Goal: Find specific page/section: Find specific page/section

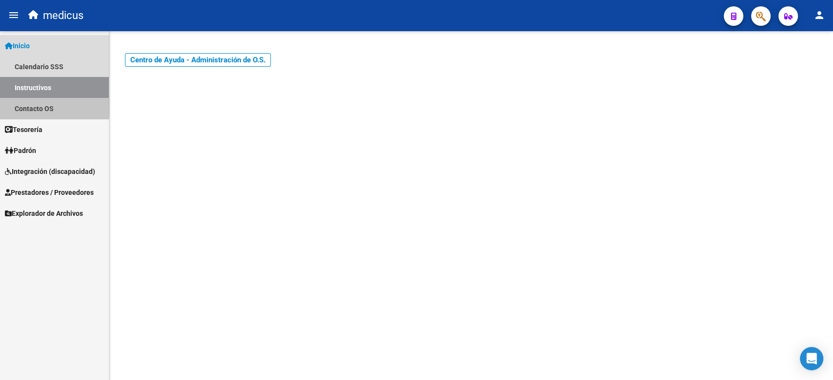
click at [47, 105] on link "Contacto OS" at bounding box center [54, 108] width 109 height 21
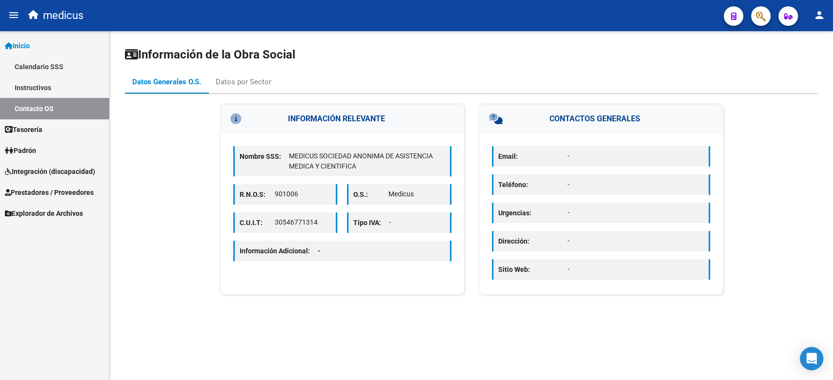
click at [50, 166] on span "Integración (discapacidad)" at bounding box center [50, 171] width 90 height 11
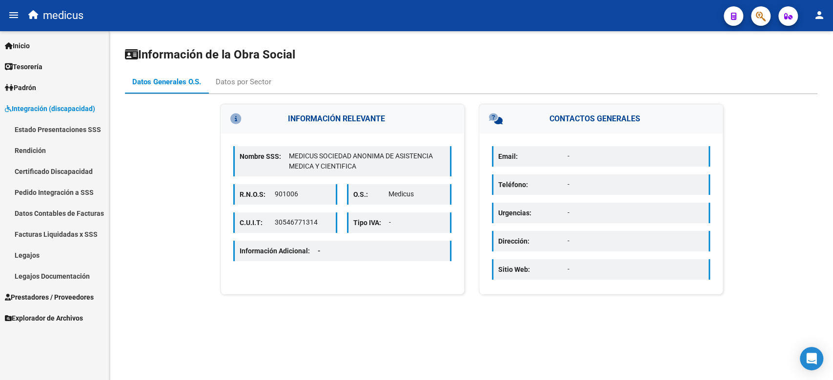
click at [49, 263] on link "Legajos" at bounding box center [54, 255] width 109 height 21
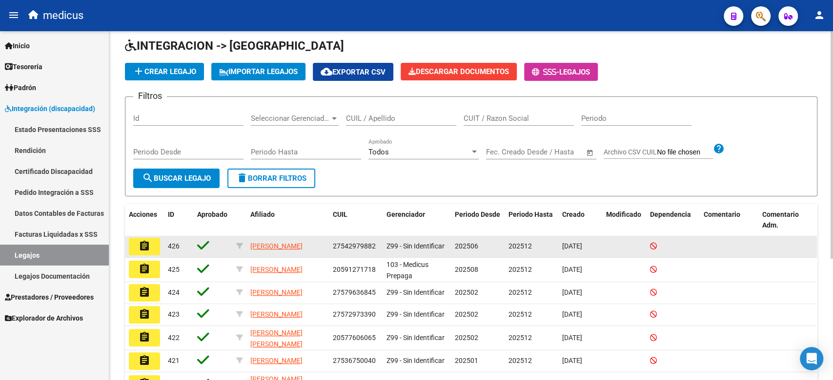
scroll to position [65, 0]
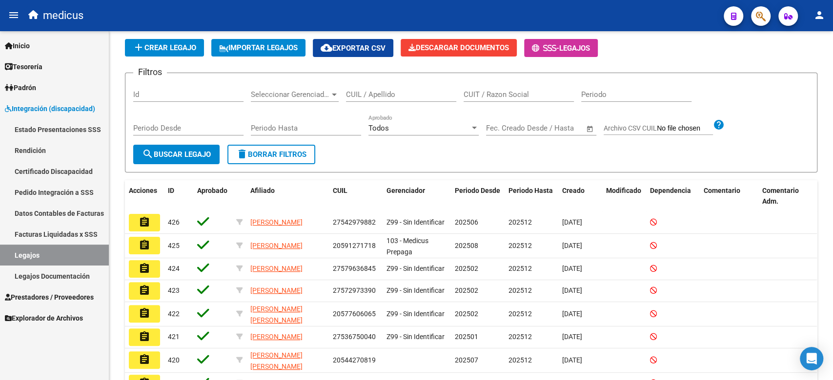
click at [43, 178] on link "Certificado Discapacidad" at bounding box center [54, 171] width 109 height 21
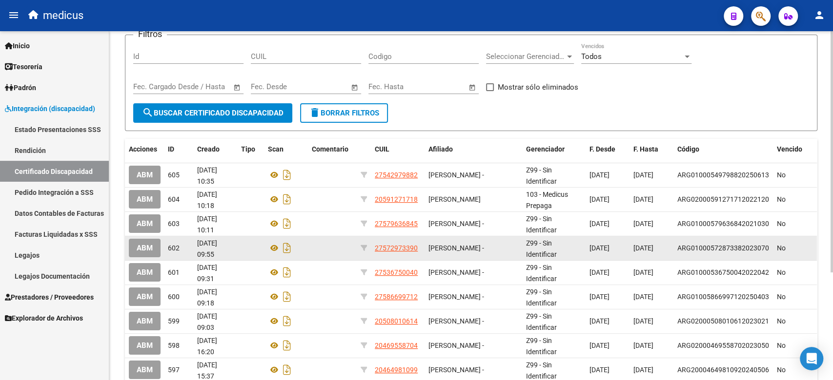
scroll to position [130, 0]
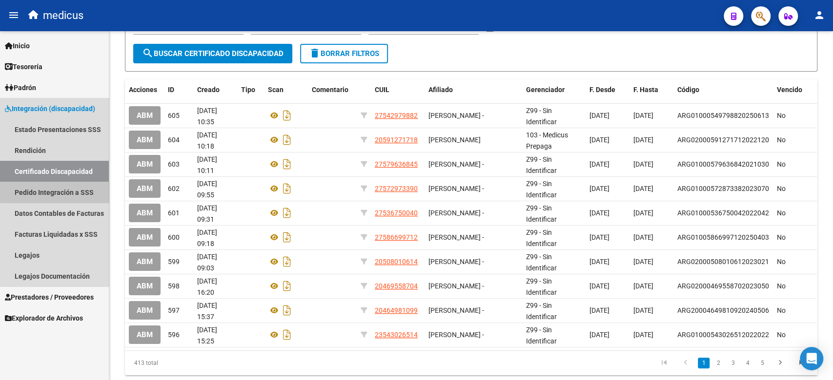
click at [84, 192] on link "Pedido Integración a SSS" at bounding box center [54, 192] width 109 height 21
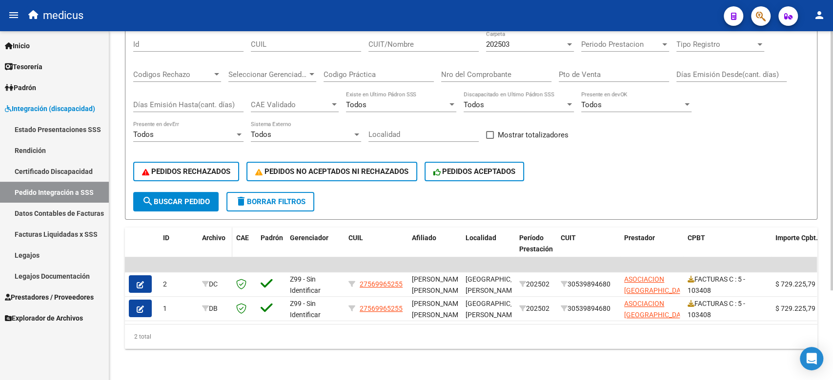
scroll to position [120, 0]
click at [51, 256] on link "Legajos" at bounding box center [54, 255] width 109 height 21
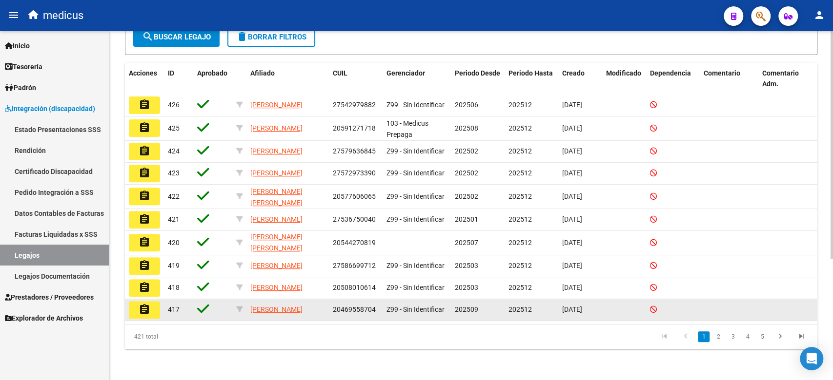
scroll to position [1, 0]
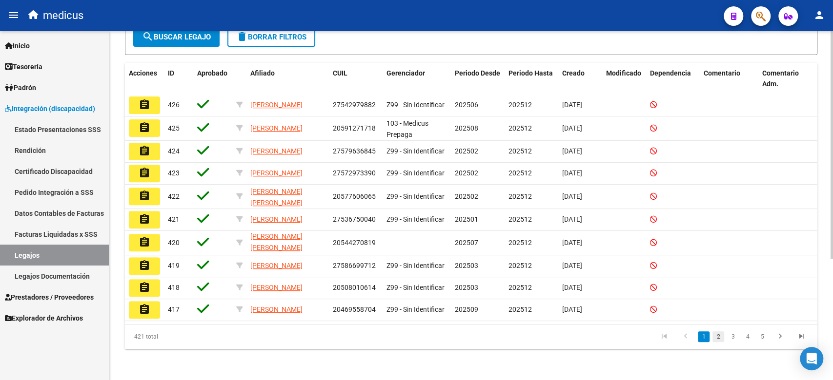
click at [715, 336] on link "2" at bounding box center [718, 337] width 12 height 11
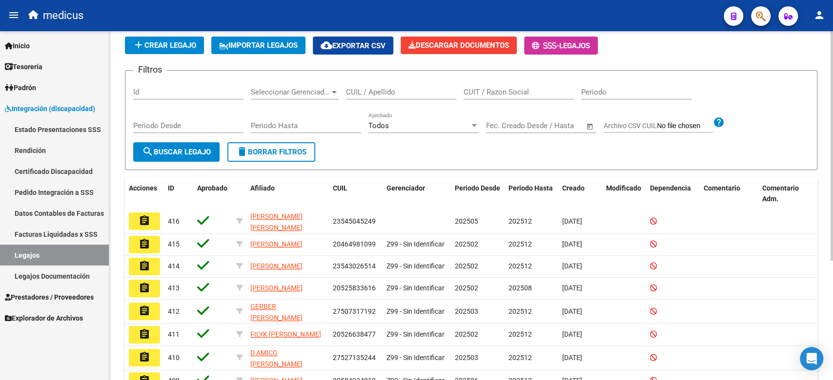
scroll to position [0, 0]
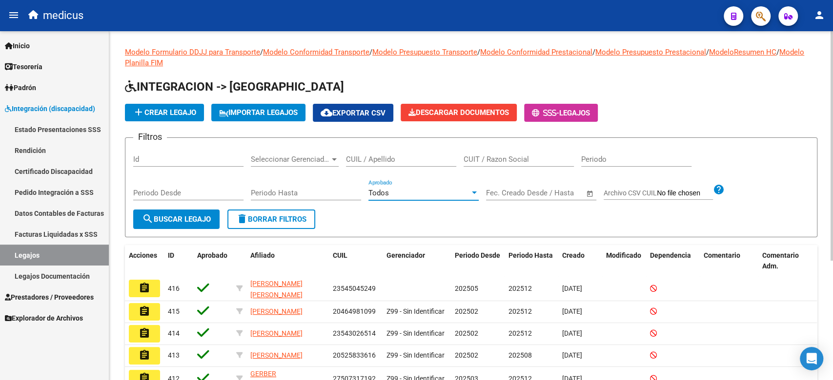
click at [415, 190] on div "Todos" at bounding box center [418, 193] width 101 height 9
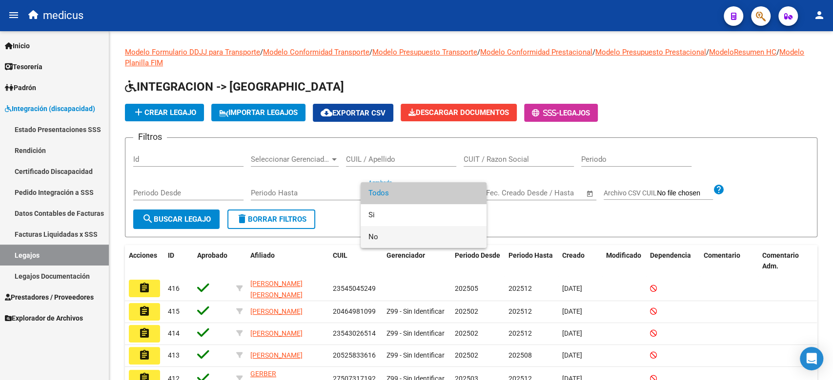
click at [414, 230] on span "No" at bounding box center [423, 237] width 110 height 22
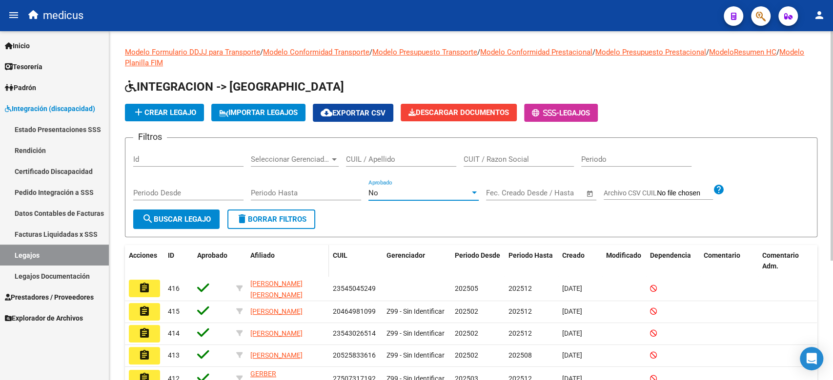
scroll to position [65, 0]
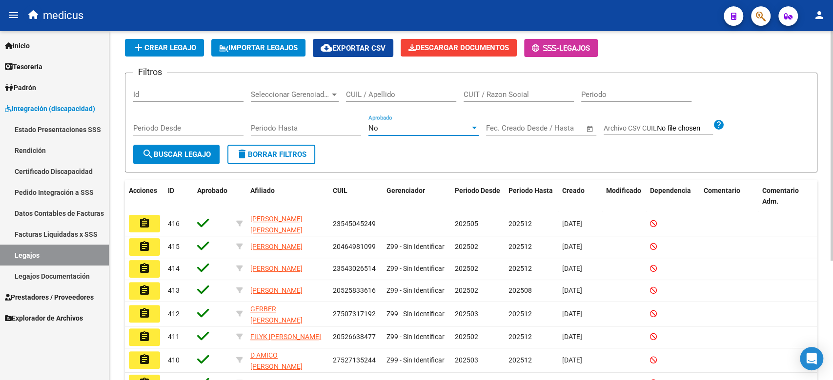
click at [189, 162] on button "search Buscar Legajo" at bounding box center [176, 155] width 86 height 20
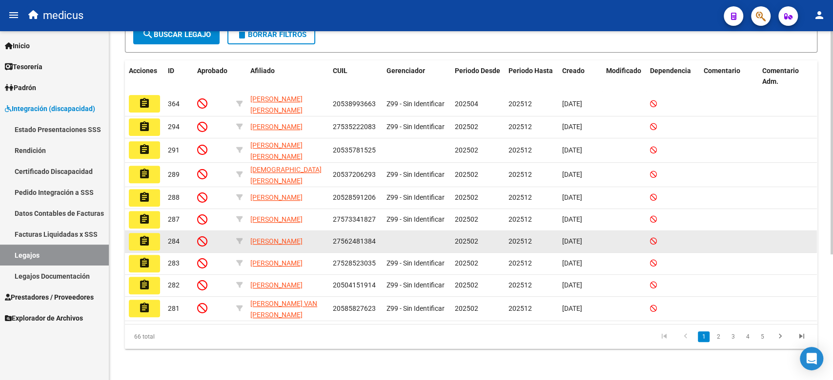
scroll to position [196, 0]
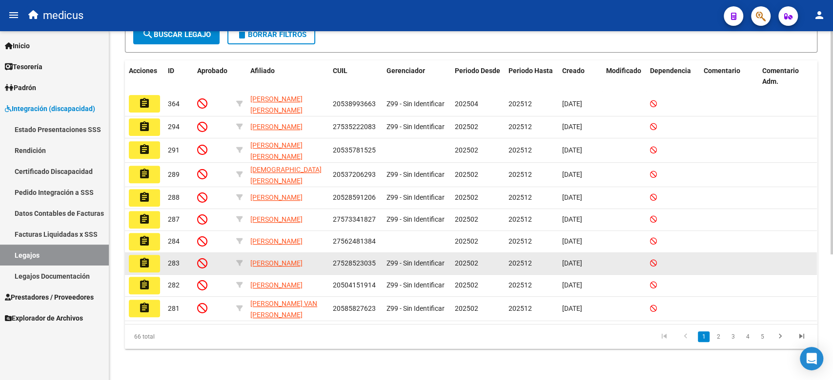
click at [337, 268] on datatable-body-cell "27528523035" at bounding box center [356, 263] width 54 height 21
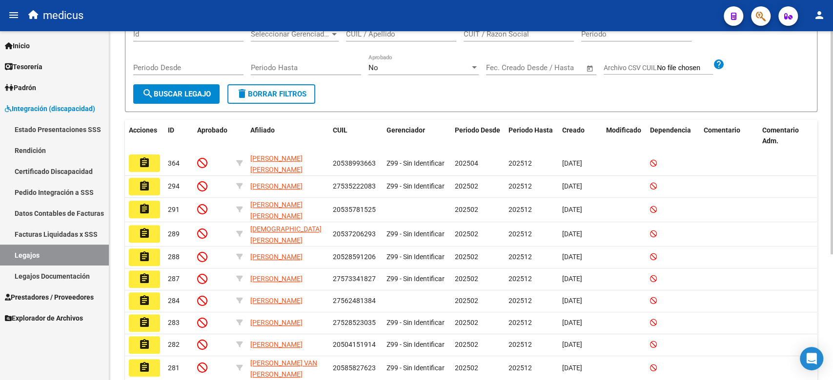
scroll to position [66, 0]
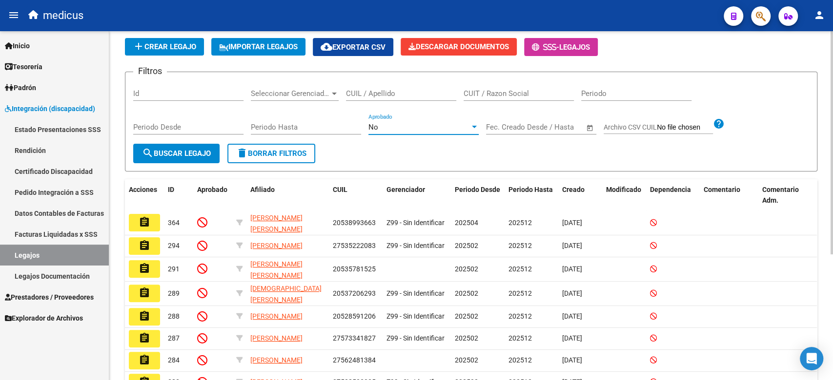
click at [429, 124] on div "No" at bounding box center [418, 127] width 101 height 9
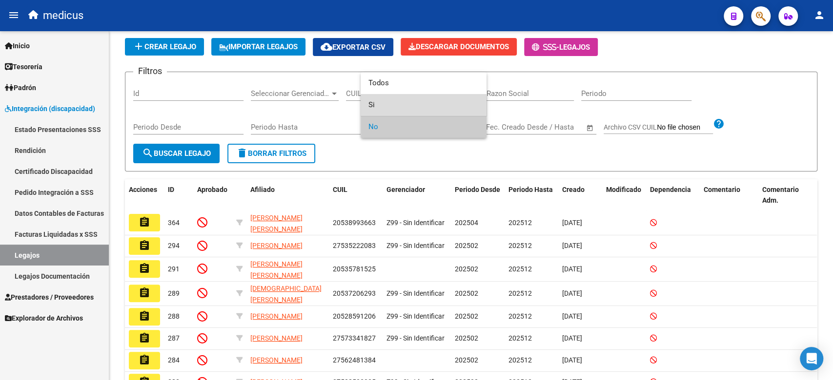
click at [406, 107] on span "Si" at bounding box center [423, 105] width 110 height 22
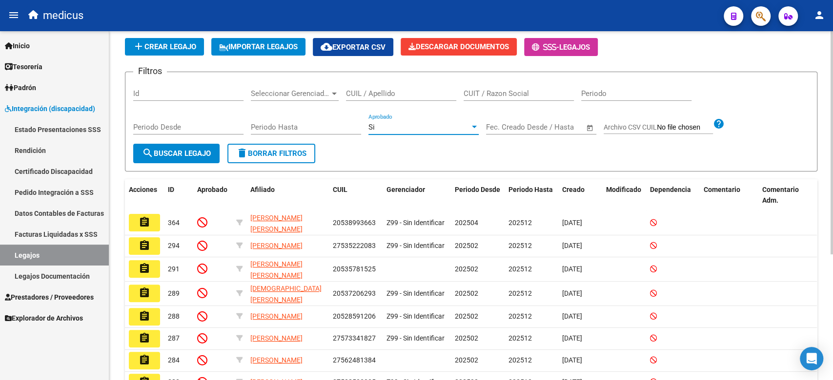
click at [187, 152] on span "search Buscar Legajo" at bounding box center [176, 153] width 69 height 9
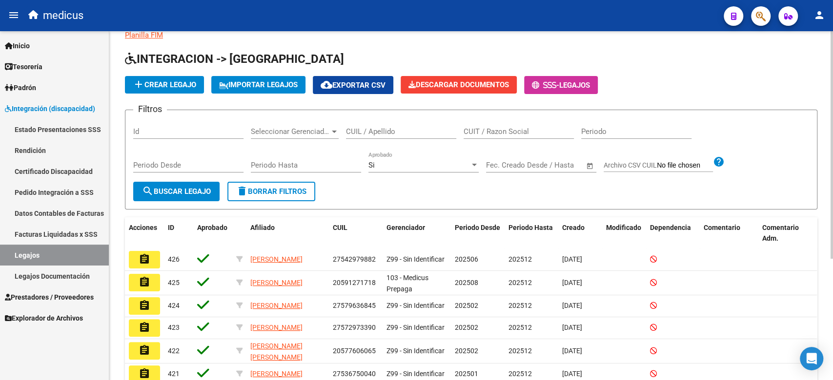
scroll to position [0, 0]
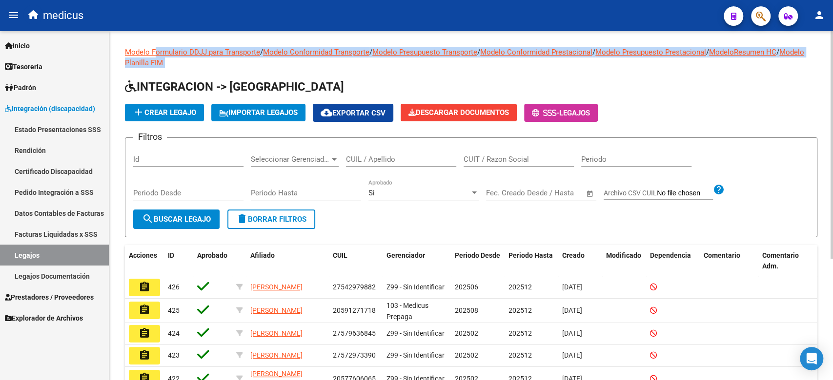
drag, startPoint x: 174, startPoint y: 78, endPoint x: 155, endPoint y: 35, distance: 47.4
click at [155, 35] on div "Modelo Formulario DDJJ para Transporte / Modelo Conformidad Transporte / Modelo…" at bounding box center [470, 297] width 723 height 532
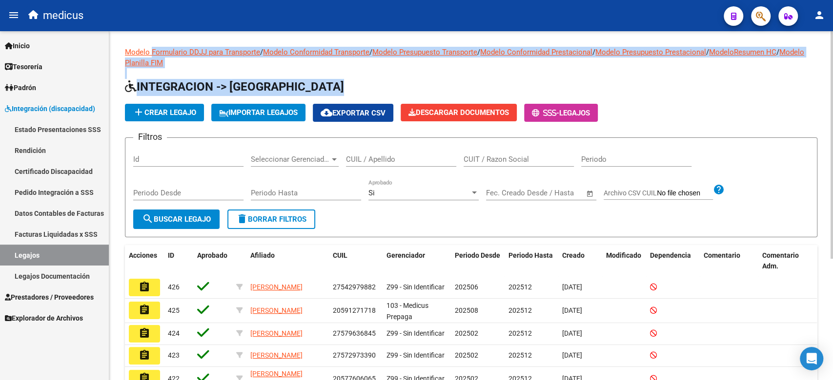
drag, startPoint x: 155, startPoint y: 35, endPoint x: 281, endPoint y: 88, distance: 136.8
click at [281, 88] on div "Modelo Formulario DDJJ para Transporte / Modelo Conformidad Transporte / Modelo…" at bounding box center [470, 297] width 723 height 532
click at [281, 88] on h1 "INTEGRACION -> [GEOGRAPHIC_DATA]" at bounding box center [471, 87] width 692 height 17
drag, startPoint x: 283, startPoint y: 162, endPoint x: 153, endPoint y: 41, distance: 177.7
click at [153, 41] on div "Modelo Formulario DDJJ para Transporte / Modelo Conformidad Transporte / Modelo…" at bounding box center [470, 297] width 723 height 532
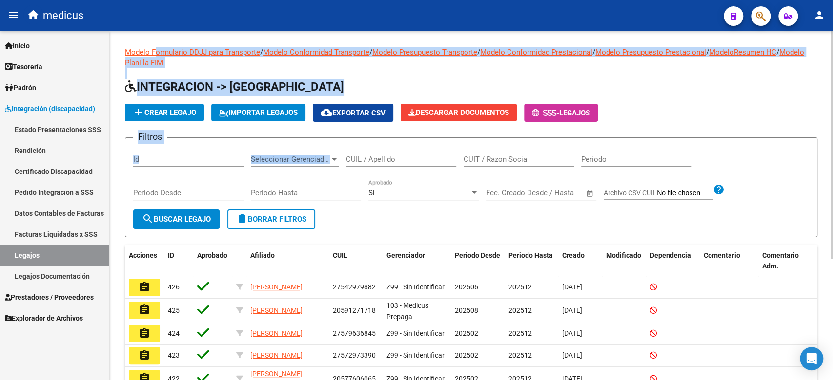
click at [153, 41] on div "Modelo Formulario DDJJ para Transporte / Modelo Conformidad Transporte / Modelo…" at bounding box center [470, 297] width 723 height 532
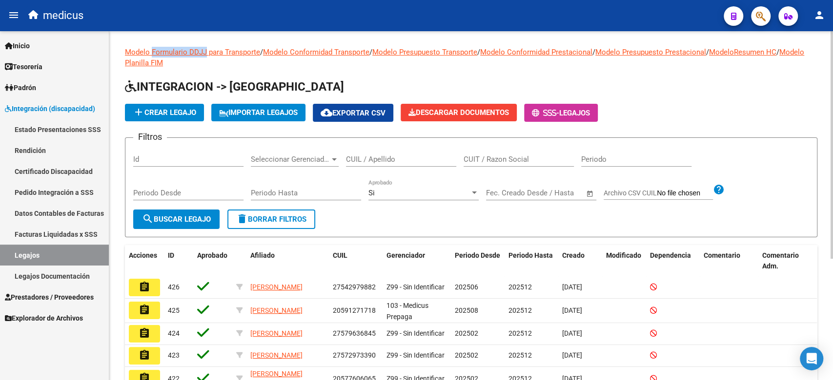
drag, startPoint x: 153, startPoint y: 41, endPoint x: 201, endPoint y: 52, distance: 49.6
click at [201, 52] on div "Modelo Formulario DDJJ para Transporte / Modelo Conformidad Transporte / Modelo…" at bounding box center [470, 297] width 723 height 532
click at [199, 42] on div "Modelo Formulario DDJJ para Transporte / Modelo Conformidad Transporte / Modelo…" at bounding box center [470, 297] width 723 height 532
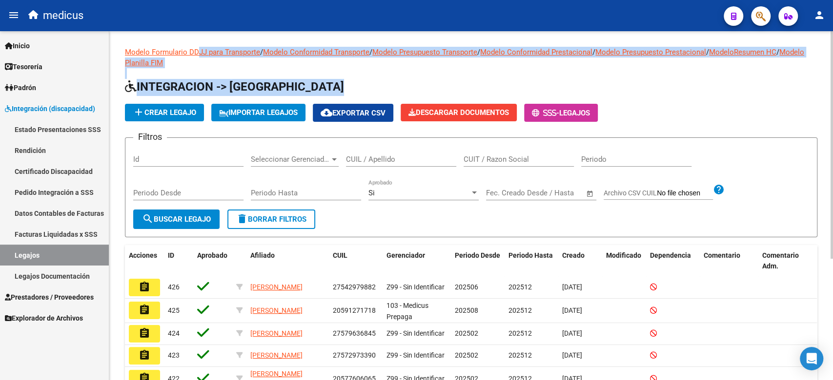
drag, startPoint x: 195, startPoint y: 37, endPoint x: 221, endPoint y: 85, distance: 54.6
click at [225, 108] on div "Modelo Formulario DDJJ para Transporte / Modelo Conformidad Transporte / Modelo…" at bounding box center [470, 297] width 723 height 532
click at [221, 85] on span "INTEGRACION -> [GEOGRAPHIC_DATA]" at bounding box center [234, 87] width 219 height 14
drag, startPoint x: 221, startPoint y: 85, endPoint x: 191, endPoint y: 34, distance: 59.1
click at [191, 34] on div "Modelo Formulario DDJJ para Transporte / Modelo Conformidad Transporte / Modelo…" at bounding box center [470, 297] width 723 height 532
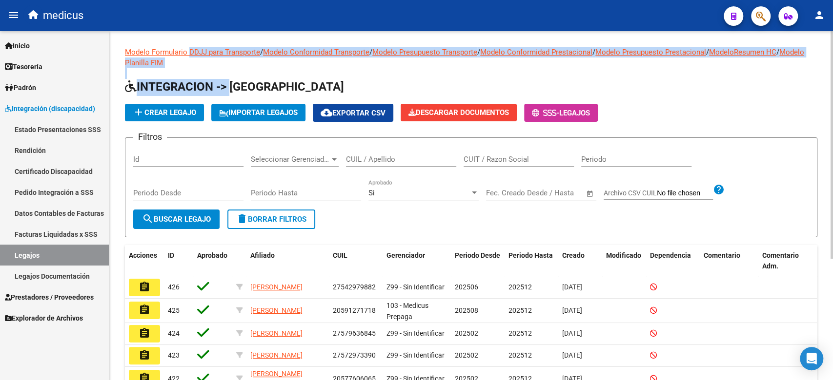
click at [191, 34] on div "Modelo Formulario DDJJ para Transporte / Modelo Conformidad Transporte / Modelo…" at bounding box center [470, 297] width 723 height 532
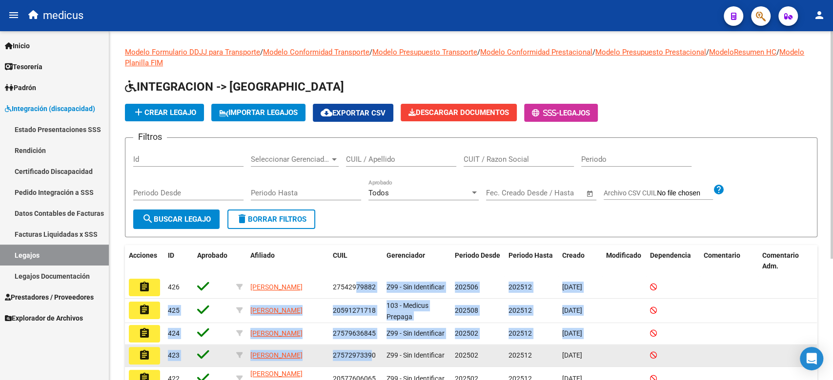
drag, startPoint x: 355, startPoint y: 283, endPoint x: 370, endPoint y: 345, distance: 63.7
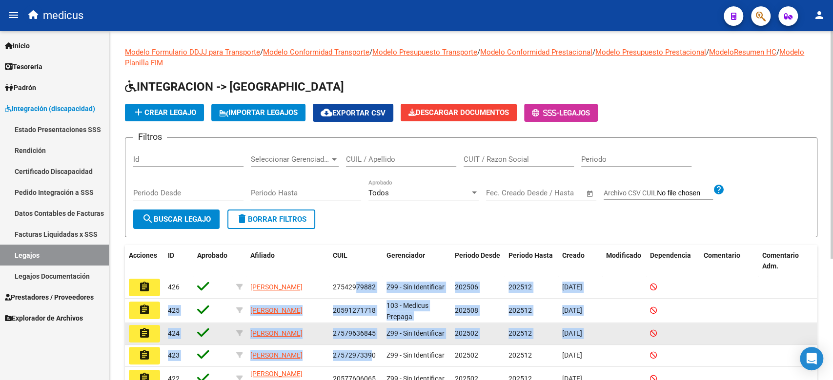
click at [360, 336] on span "27579636845" at bounding box center [354, 334] width 43 height 8
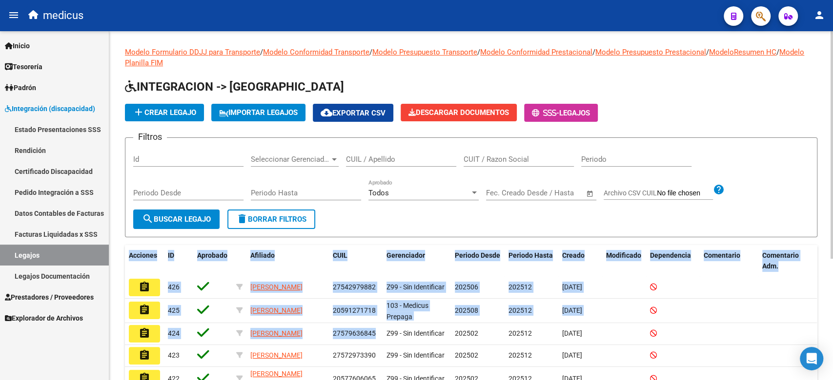
drag, startPoint x: 360, startPoint y: 336, endPoint x: 326, endPoint y: 219, distance: 122.4
click at [327, 221] on div "Modelo Formulario DDJJ para Transporte / Modelo Conformidad Transporte / Modelo…" at bounding box center [471, 289] width 692 height 485
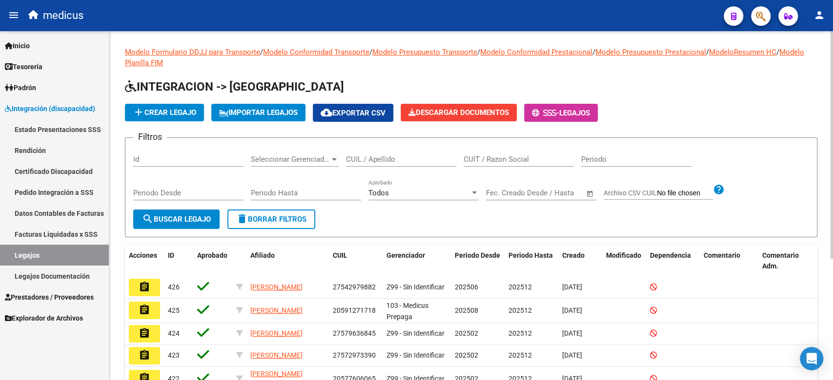
click at [325, 216] on form "Filtros Id Seleccionar Gerenciador Seleccionar Gerenciador CUIL / Apellido CUIT…" at bounding box center [471, 188] width 692 height 100
